Goal: Transaction & Acquisition: Book appointment/travel/reservation

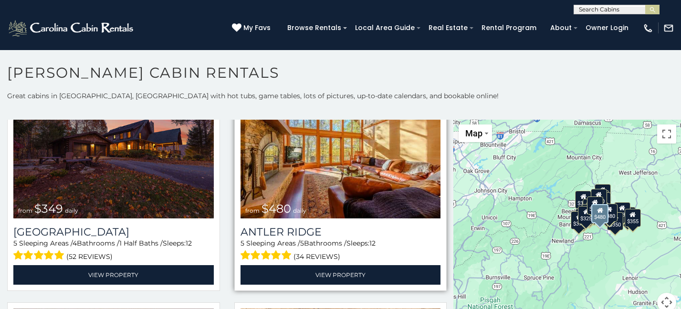
scroll to position [63, 0]
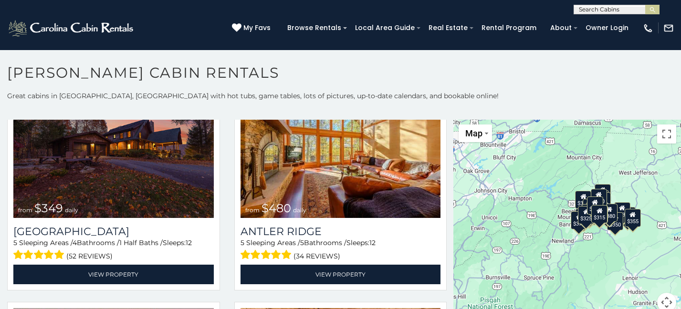
click at [661, 302] on button "Map camera controls" at bounding box center [666, 302] width 19 height 19
click at [637, 255] on button "Zoom in" at bounding box center [642, 254] width 19 height 19
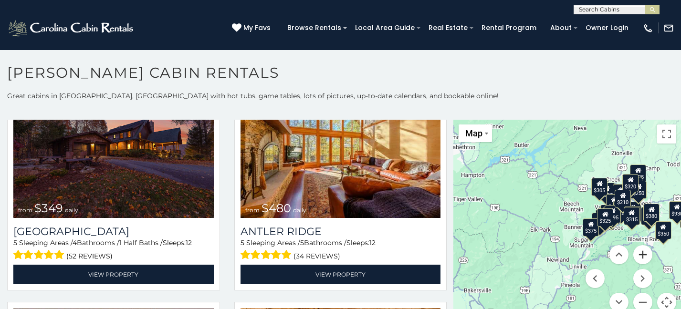
click at [637, 255] on button "Zoom in" at bounding box center [642, 254] width 19 height 19
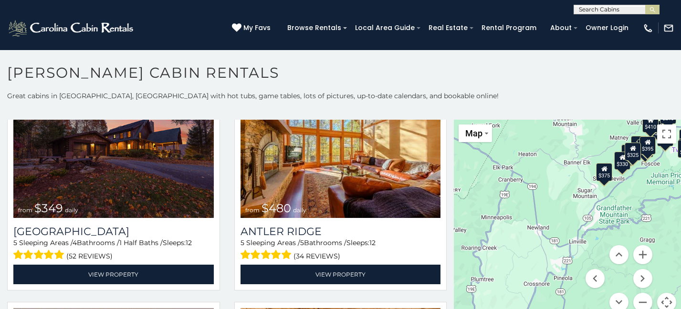
drag, startPoint x: 513, startPoint y: 285, endPoint x: 503, endPoint y: 214, distance: 71.8
click at [503, 214] on div "$349 $480 $525 $315 $355 $635 $675 $930 $400 $451 $330 $400 $485 $460 $395 $255…" at bounding box center [567, 222] width 227 height 204
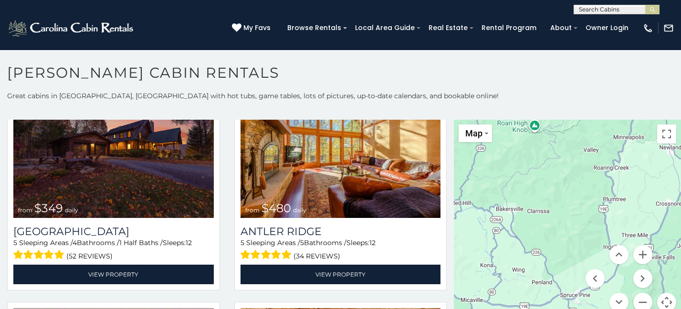
drag, startPoint x: 520, startPoint y: 272, endPoint x: 653, endPoint y: 191, distance: 155.1
click at [653, 191] on div "$349 $480 $525 $315 $355 $635 $675 $930 $400 $451 $330 $400 $485 $460 $395 $255…" at bounding box center [567, 222] width 227 height 204
click at [636, 302] on button "Zoom out" at bounding box center [642, 302] width 19 height 19
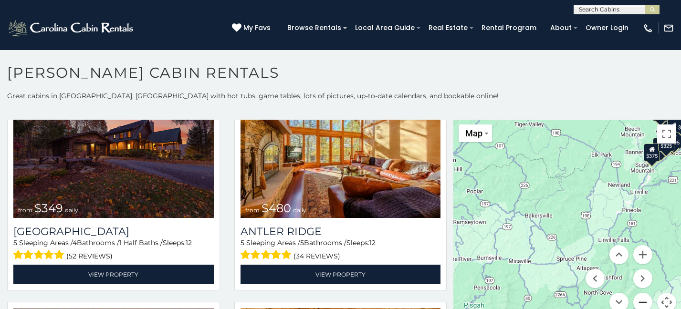
click at [636, 302] on button "Zoom out" at bounding box center [642, 302] width 19 height 19
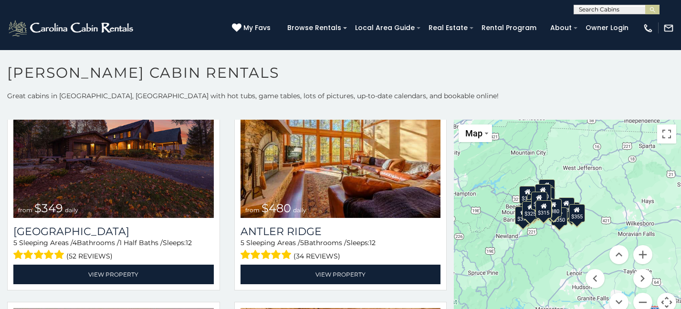
drag, startPoint x: 628, startPoint y: 218, endPoint x: 540, endPoint y: 250, distance: 93.6
click at [540, 250] on div "$349 $480 $525 $315 $355 $635 $675 $930 $400 $451 $330 $400 $485 $460 $395 $255…" at bounding box center [567, 222] width 227 height 204
click at [639, 259] on button "Zoom in" at bounding box center [642, 254] width 19 height 19
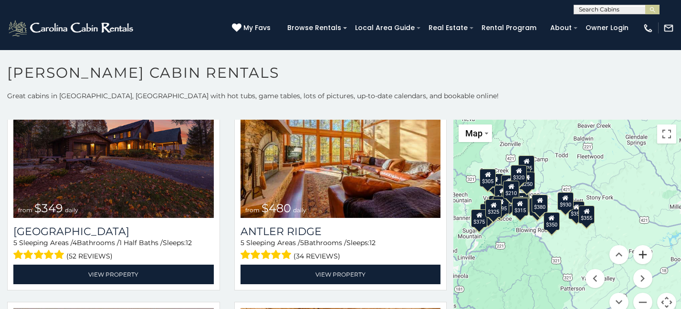
click at [639, 258] on button "Zoom in" at bounding box center [642, 254] width 19 height 19
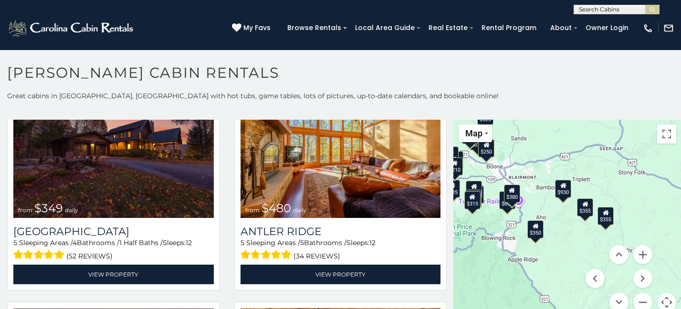
drag, startPoint x: 586, startPoint y: 244, endPoint x: 626, endPoint y: 254, distance: 41.7
click at [626, 254] on menu at bounding box center [618, 278] width 67 height 67
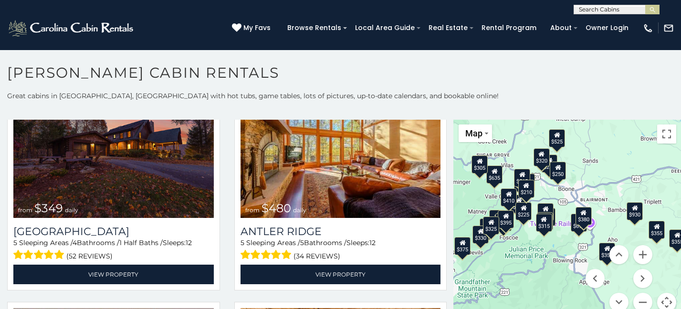
drag, startPoint x: 605, startPoint y: 184, endPoint x: 678, endPoint y: 208, distance: 76.8
click at [678, 208] on div "**********" at bounding box center [340, 202] width 681 height 223
click at [638, 256] on button "Zoom in" at bounding box center [642, 254] width 19 height 19
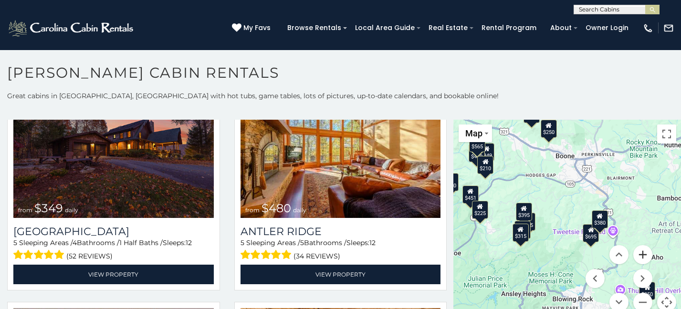
click at [638, 254] on button "Zoom in" at bounding box center [642, 254] width 19 height 19
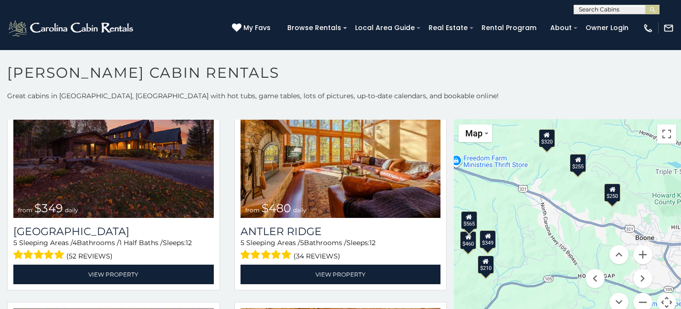
drag, startPoint x: 541, startPoint y: 178, endPoint x: 624, endPoint y: 326, distance: 169.6
click at [624, 309] on html "**********" at bounding box center [340, 157] width 681 height 314
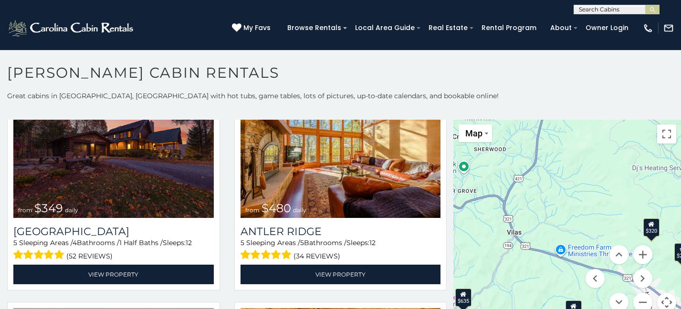
drag, startPoint x: 499, startPoint y: 230, endPoint x: 604, endPoint y: 321, distance: 139.4
click at [604, 309] on html "**********" at bounding box center [340, 157] width 681 height 314
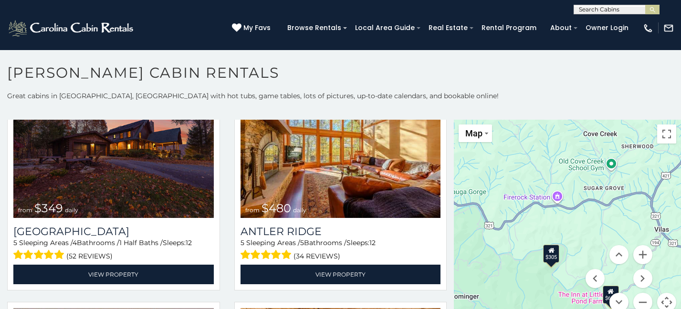
drag, startPoint x: 501, startPoint y: 268, endPoint x: 650, endPoint y: 267, distance: 148.8
click at [650, 267] on div "$349 $480 $525 $315 $355 $635 $675 $930 $400 $451 $330 $400 $485 $460 $395 $255…" at bounding box center [567, 222] width 227 height 204
drag, startPoint x: 637, startPoint y: 312, endPoint x: 641, endPoint y: 232, distance: 80.2
click at [641, 232] on div "$349 $480 $525 $315 $355 $635 $675 $930 $400 $451 $330 $400 $485 $460 $395 $255…" at bounding box center [567, 222] width 227 height 204
click at [639, 300] on button "Zoom out" at bounding box center [642, 302] width 19 height 19
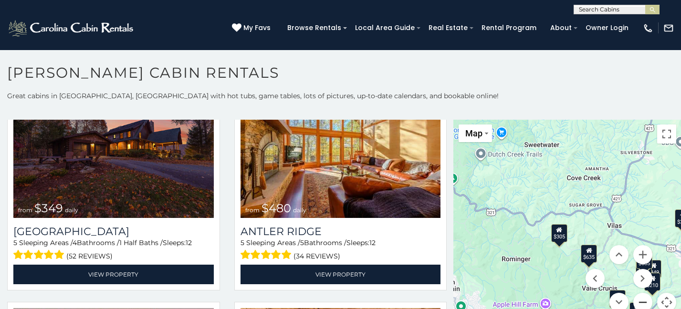
click at [637, 302] on button "Zoom out" at bounding box center [642, 302] width 19 height 19
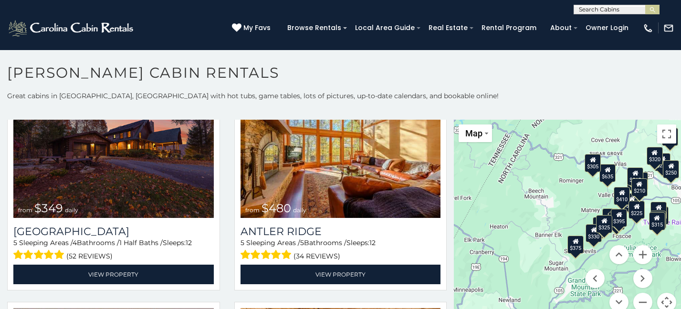
drag, startPoint x: 607, startPoint y: 228, endPoint x: 635, endPoint y: 167, distance: 67.0
click at [635, 167] on div "$565" at bounding box center [635, 176] width 16 height 18
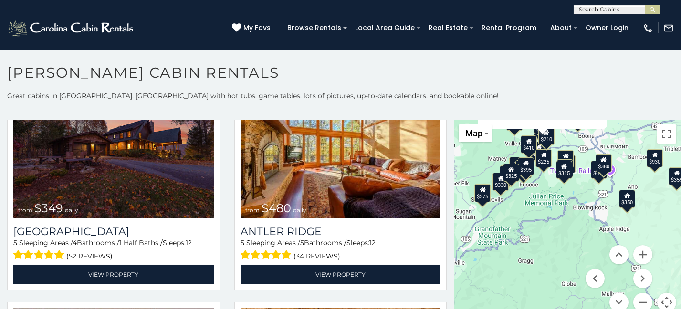
drag, startPoint x: 496, startPoint y: 276, endPoint x: 452, endPoint y: 121, distance: 161.3
click at [454, 121] on div "$349 $480 $525 $315 $355 $635 $675 $930 $400 $451 $330 $400 $485 $460 $395 $255…" at bounding box center [567, 222] width 227 height 204
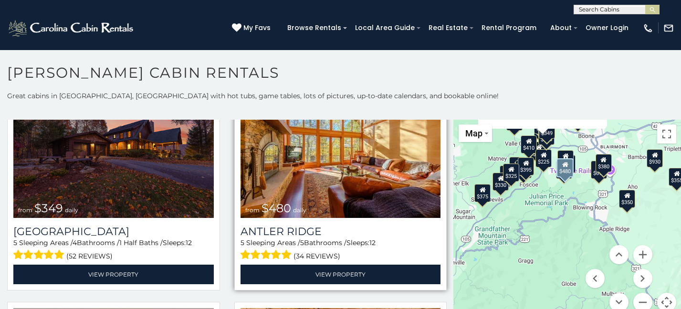
click at [341, 175] on img at bounding box center [340, 151] width 200 height 134
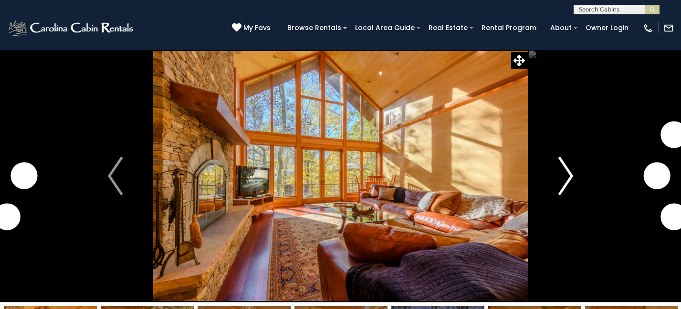
click at [571, 177] on img "Next" at bounding box center [565, 176] width 14 height 38
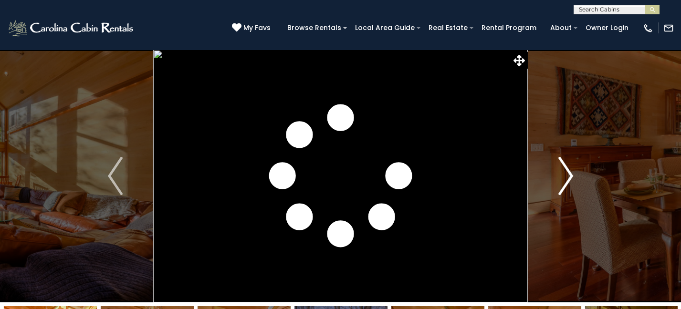
click at [570, 177] on img "Next" at bounding box center [565, 176] width 14 height 38
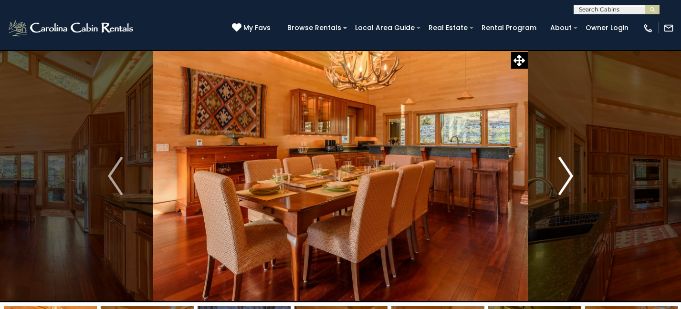
click at [570, 177] on img "Next" at bounding box center [565, 176] width 14 height 38
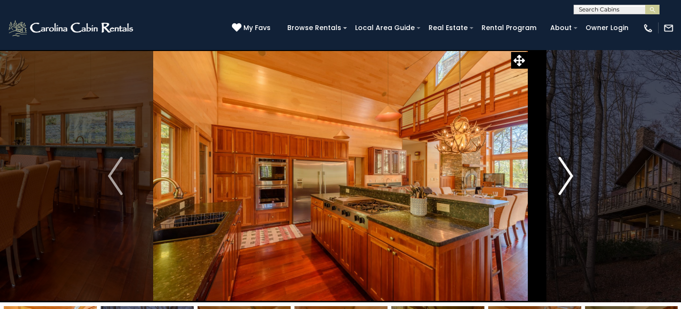
click at [570, 177] on img "Next" at bounding box center [565, 176] width 14 height 38
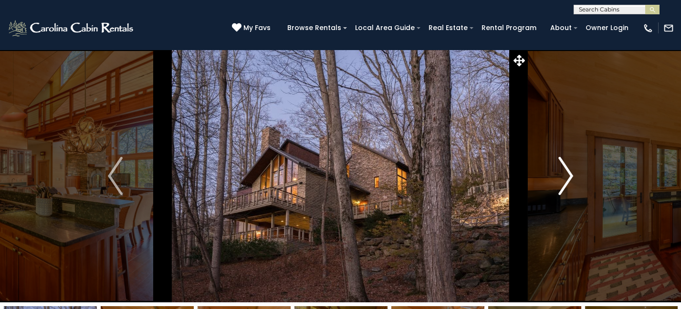
click at [570, 177] on img "Next" at bounding box center [565, 176] width 14 height 38
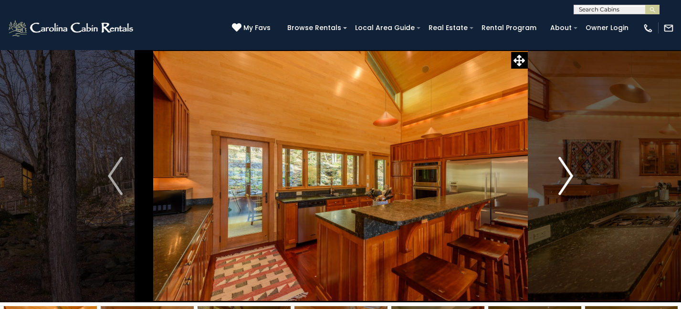
click at [570, 177] on img "Next" at bounding box center [565, 176] width 14 height 38
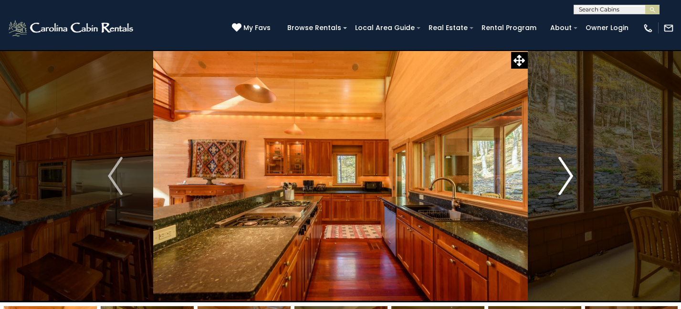
click at [570, 177] on img "Next" at bounding box center [565, 176] width 14 height 38
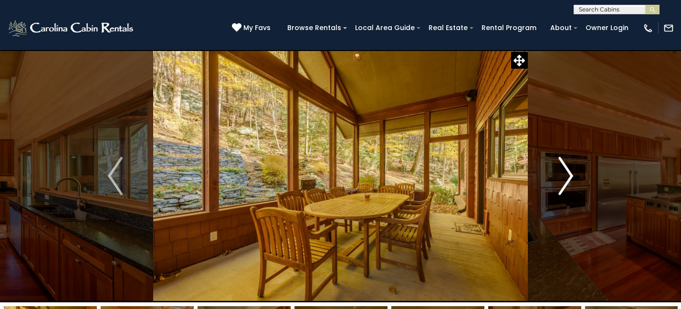
click at [570, 177] on img "Next" at bounding box center [565, 176] width 14 height 38
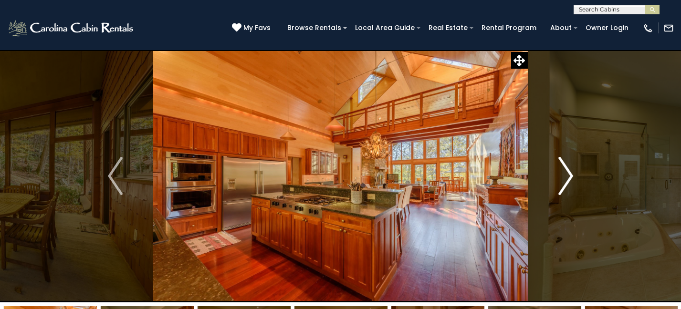
click at [570, 177] on img "Next" at bounding box center [565, 176] width 14 height 38
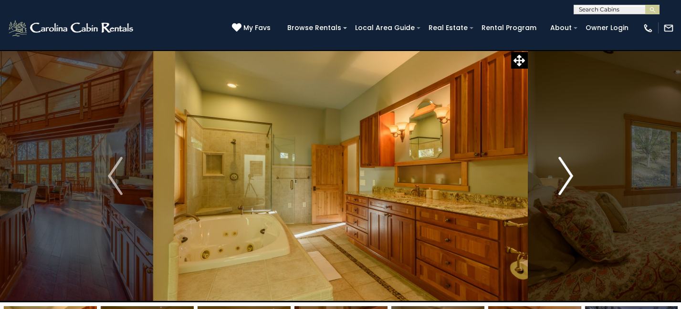
click at [570, 177] on img "Next" at bounding box center [565, 176] width 14 height 38
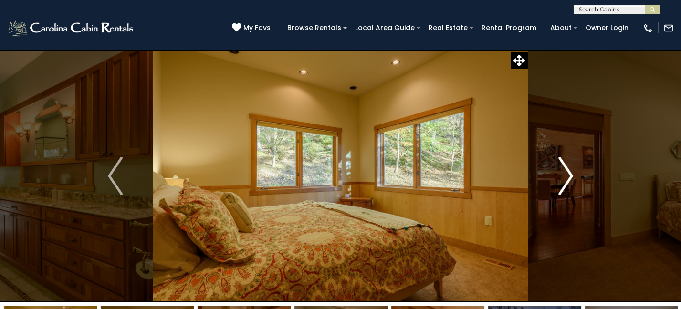
click at [570, 177] on img "Next" at bounding box center [565, 176] width 14 height 38
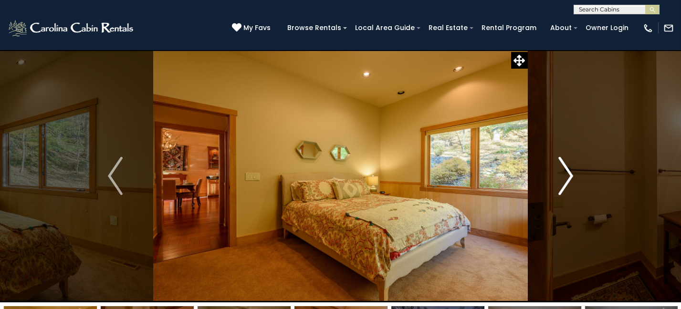
click at [570, 177] on img "Next" at bounding box center [565, 176] width 14 height 38
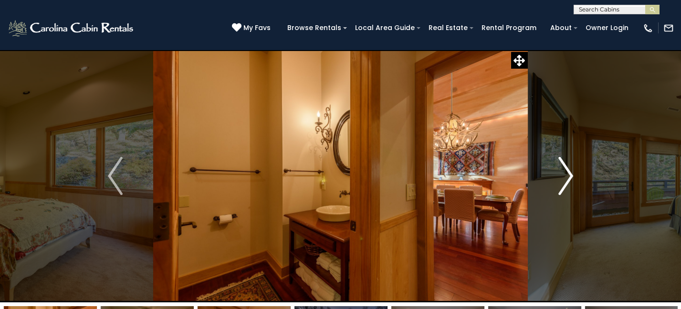
click at [570, 177] on img "Next" at bounding box center [565, 176] width 14 height 38
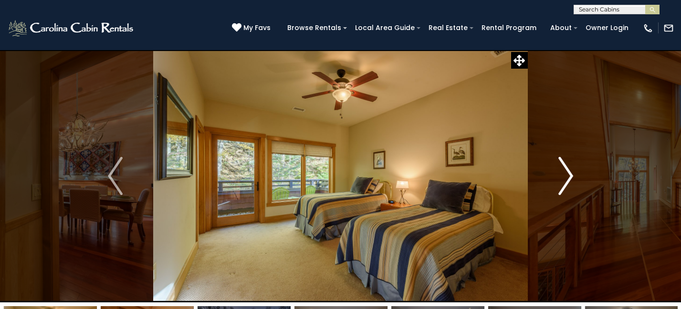
click at [570, 177] on img "Next" at bounding box center [565, 176] width 14 height 38
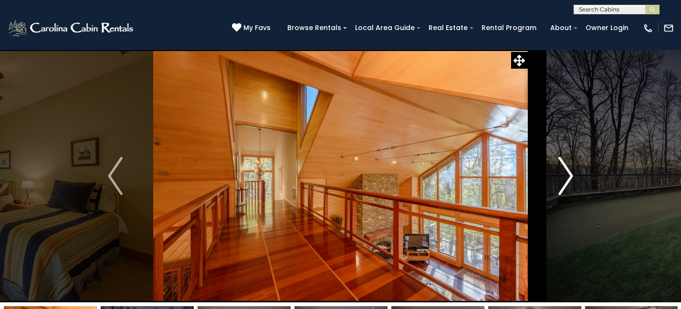
click at [570, 177] on img "Next" at bounding box center [565, 176] width 14 height 38
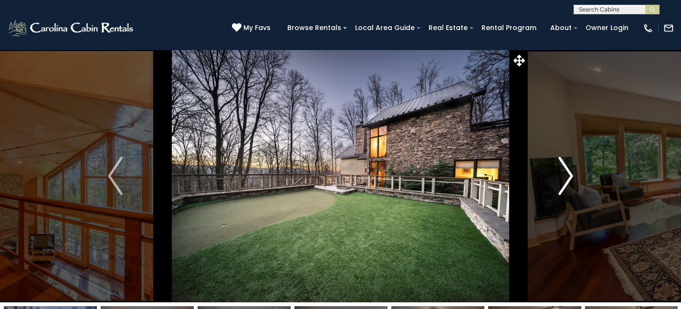
click at [570, 177] on img "Next" at bounding box center [565, 176] width 14 height 38
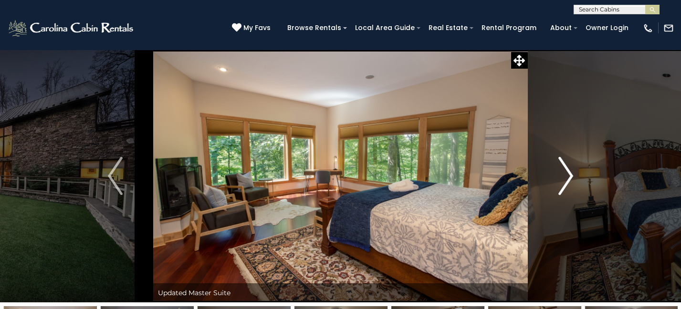
click at [570, 177] on img "Next" at bounding box center [565, 176] width 14 height 38
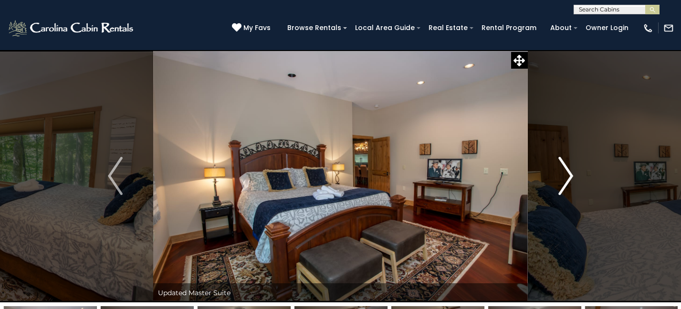
click at [570, 177] on img "Next" at bounding box center [565, 176] width 14 height 38
